Goal: Communication & Community: Answer question/provide support

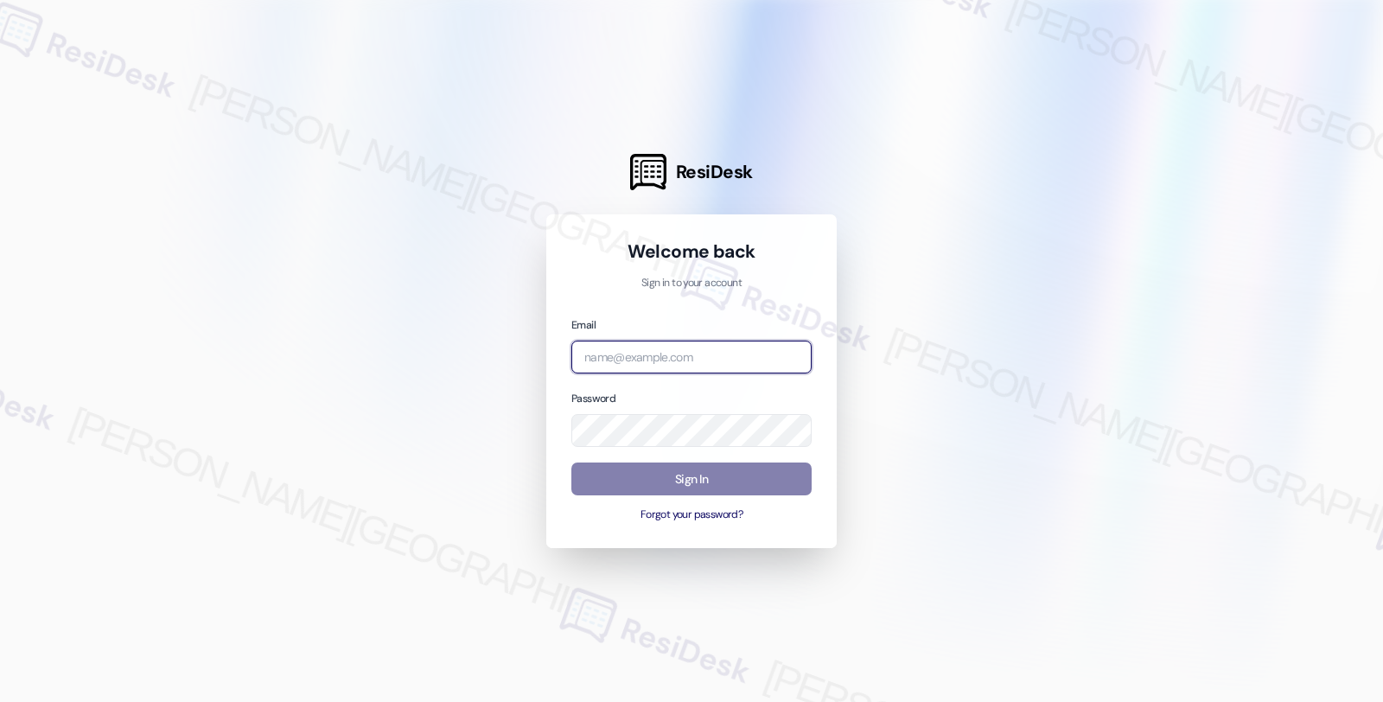
click at [701, 347] on input "email" at bounding box center [691, 357] width 240 height 34
type input "[EMAIL_ADDRESS][PERSON_NAME][DOMAIN_NAME]"
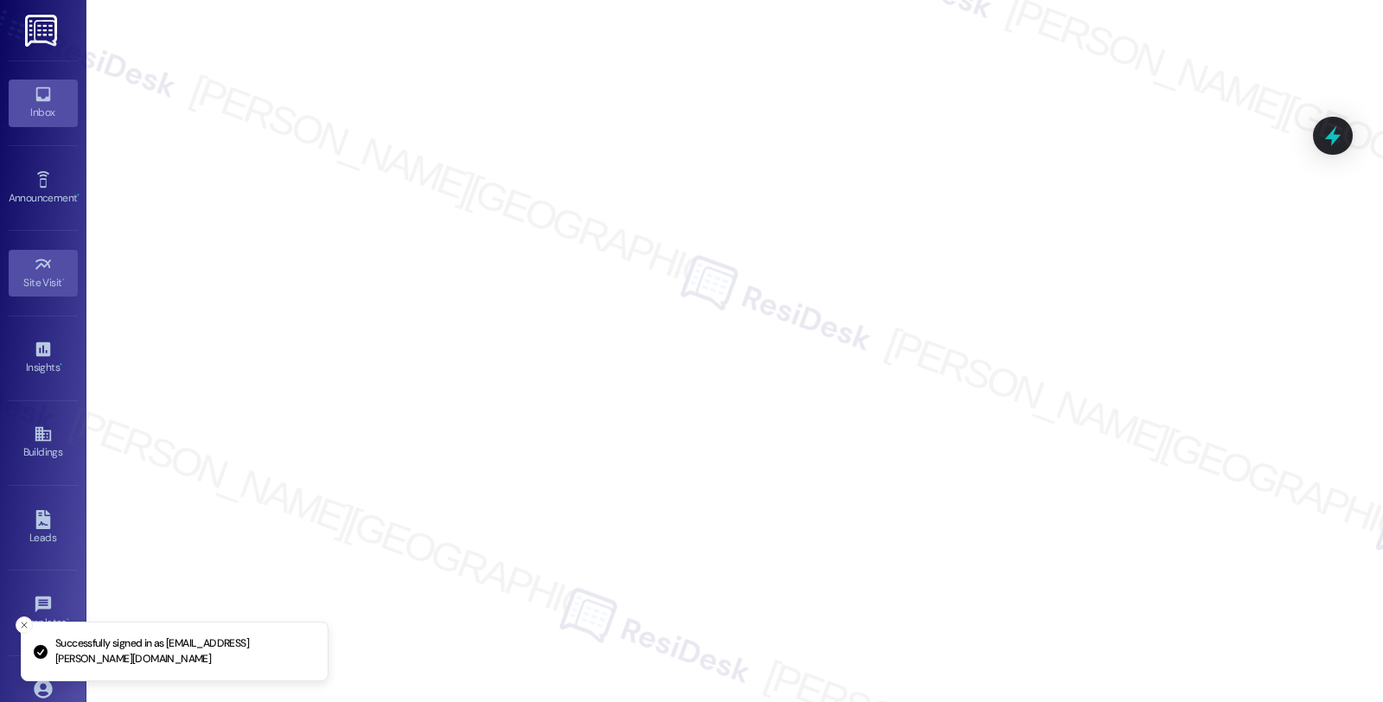
click at [50, 108] on div "Inbox" at bounding box center [43, 112] width 86 height 17
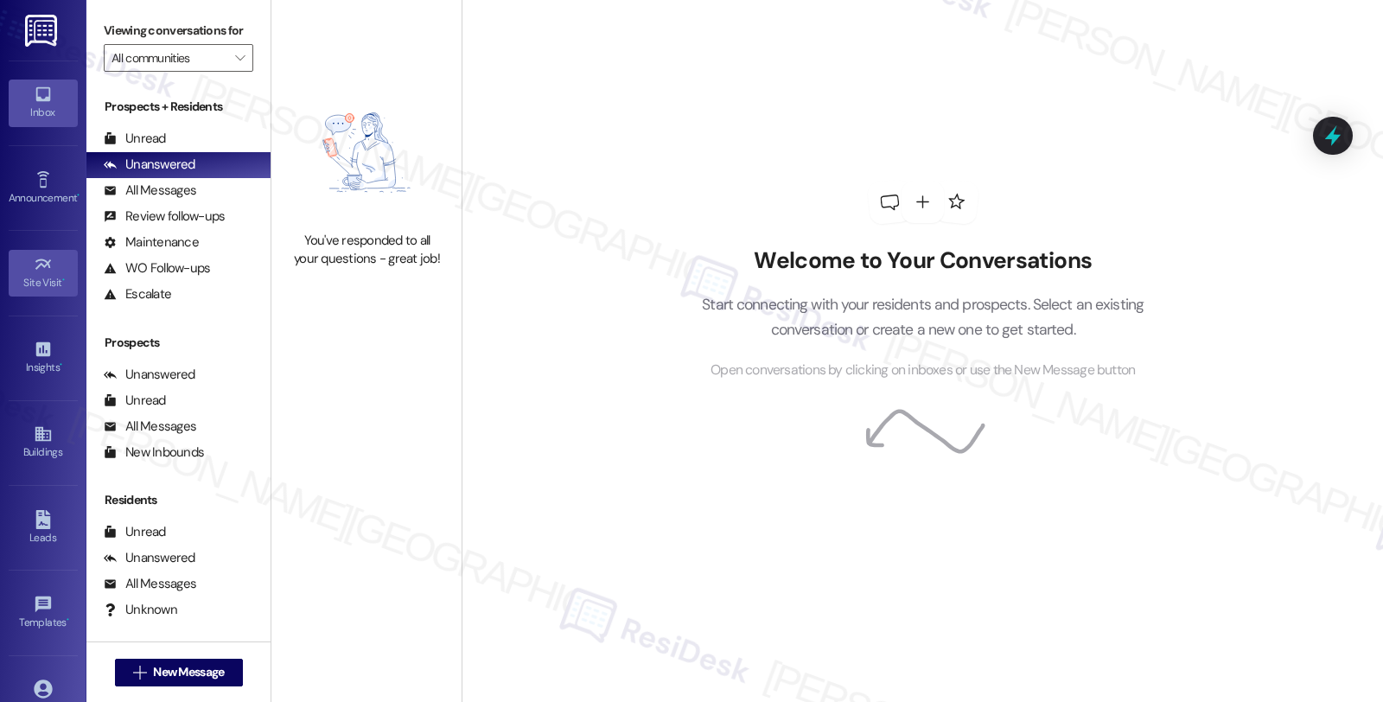
click at [54, 283] on div "Site Visit •" at bounding box center [43, 282] width 86 height 17
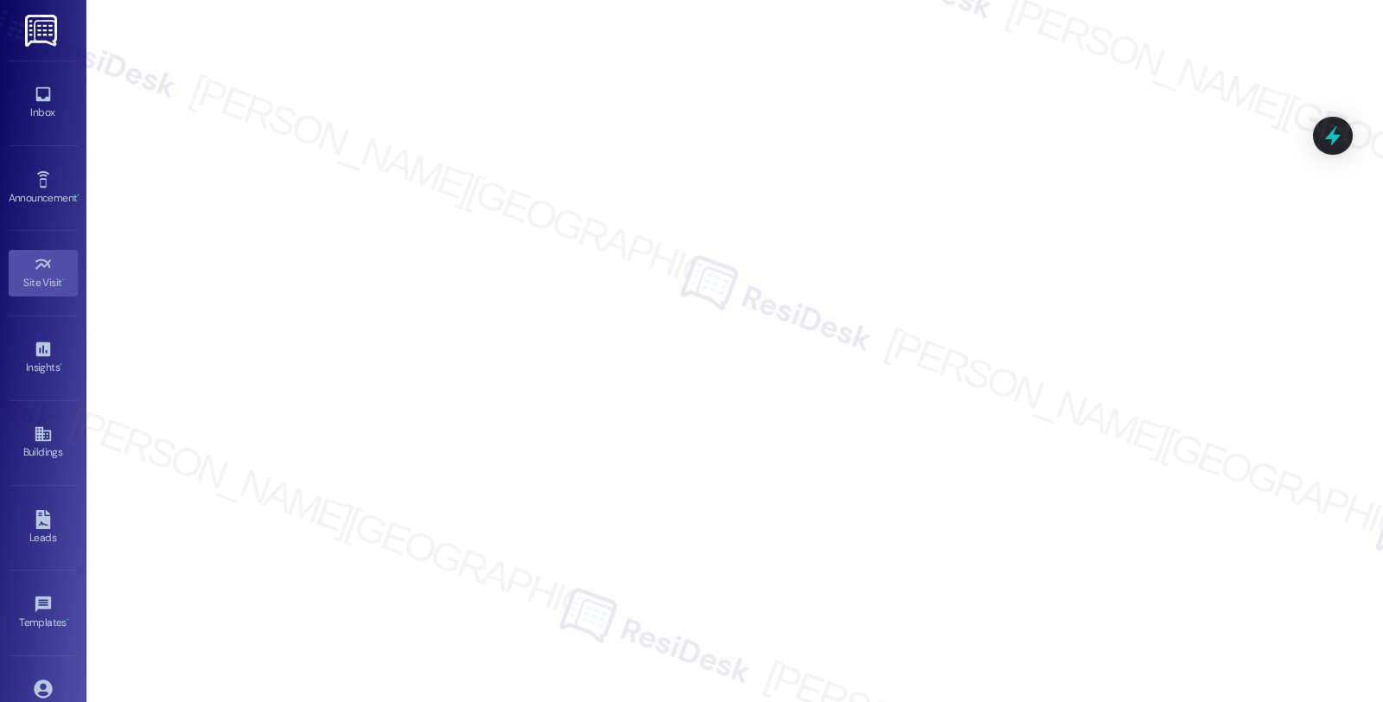
click at [49, 92] on link "Inbox" at bounding box center [43, 103] width 69 height 47
